Goal: Transaction & Acquisition: Obtain resource

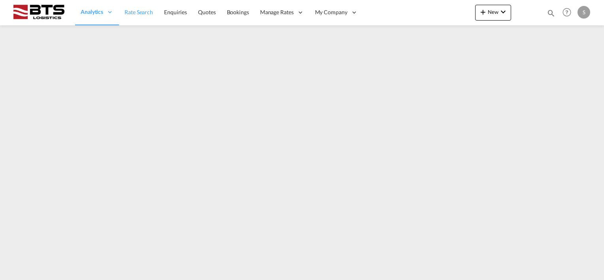
drag, startPoint x: 147, startPoint y: 12, endPoint x: 151, endPoint y: 24, distance: 12.4
click at [147, 12] on span "Rate Search" at bounding box center [139, 12] width 28 height 7
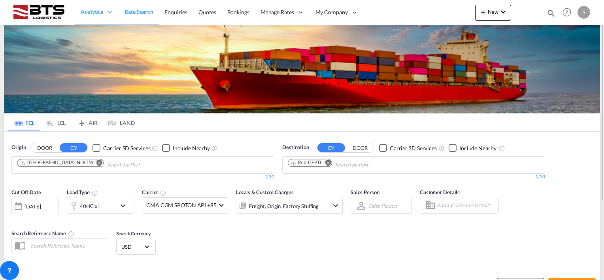
click at [327, 162] on md-icon "Remove" at bounding box center [328, 163] width 6 height 6
click at [310, 163] on body "Analytics Reports Dashboard Rate Search Enquiries Quotes Bookings" at bounding box center [302, 140] width 604 height 280
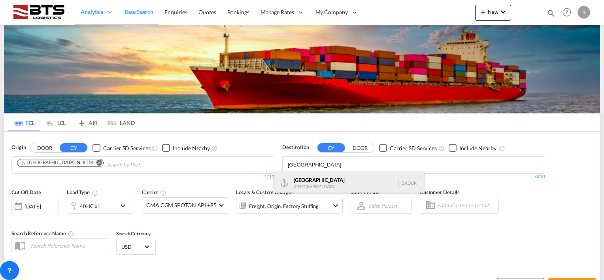
type input "[GEOGRAPHIC_DATA]"
click at [303, 180] on div "[GEOGRAPHIC_DATA] [GEOGRAPHIC_DATA] ZADUR" at bounding box center [349, 183] width 150 height 24
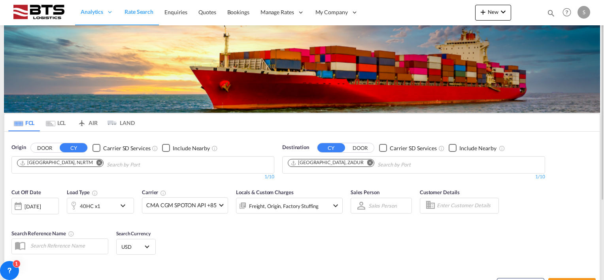
click at [126, 207] on md-icon "icon-chevron-down" at bounding box center [124, 205] width 13 height 9
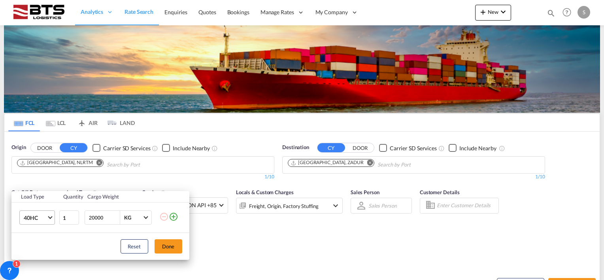
click at [49, 219] on md-select-value "40HC" at bounding box center [39, 217] width 32 height 13
click at [38, 182] on md-option "20GP" at bounding box center [44, 179] width 54 height 19
click at [168, 242] on button "Done" at bounding box center [169, 246] width 28 height 14
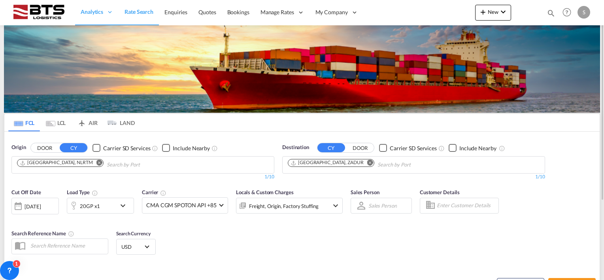
drag, startPoint x: 274, startPoint y: 219, endPoint x: 304, endPoint y: 219, distance: 30.1
click at [275, 219] on div "Locals & Custom Charges Freight, Origin, Factory Stuffing" at bounding box center [289, 204] width 107 height 33
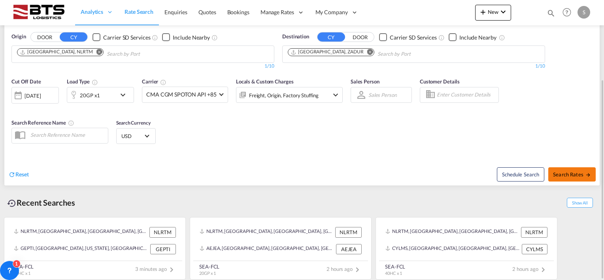
click at [575, 173] on span "Search Rates" at bounding box center [572, 174] width 38 height 6
type input "NLRTM to ZADUR / [DATE]"
